Goal: Transaction & Acquisition: Obtain resource

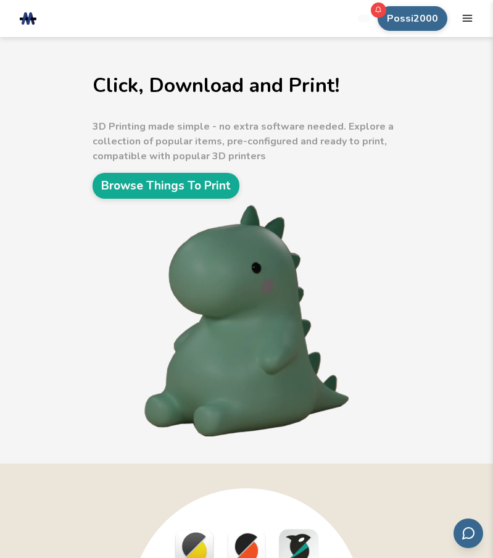
drag, startPoint x: 284, startPoint y: 144, endPoint x: 67, endPoint y: 186, distance: 221.2
click at [67, 186] on div "Click, Download and Print! 3D Printing made simple - no extra software needed. …" at bounding box center [246, 250] width 493 height 426
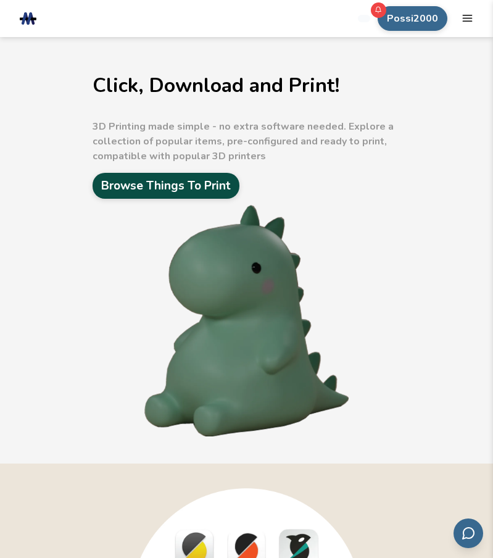
click at [162, 186] on link "Browse Things To Print" at bounding box center [166, 186] width 147 height 26
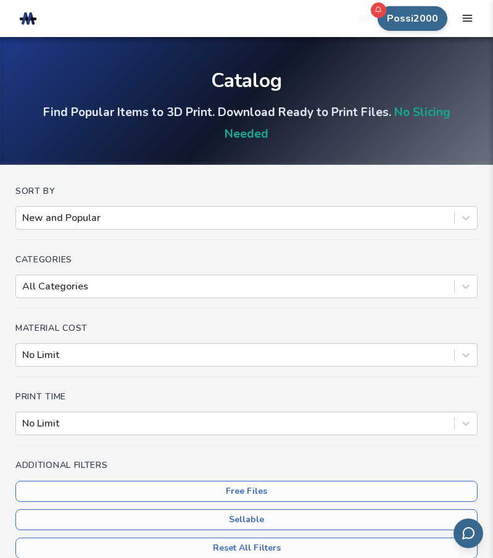
click at [30, 17] on rect at bounding box center [30, 19] width 6 height 14
click at [467, 20] on icon "mobile navigation menu" at bounding box center [468, 18] width 12 height 12
